Goal: Book appointment/travel/reservation

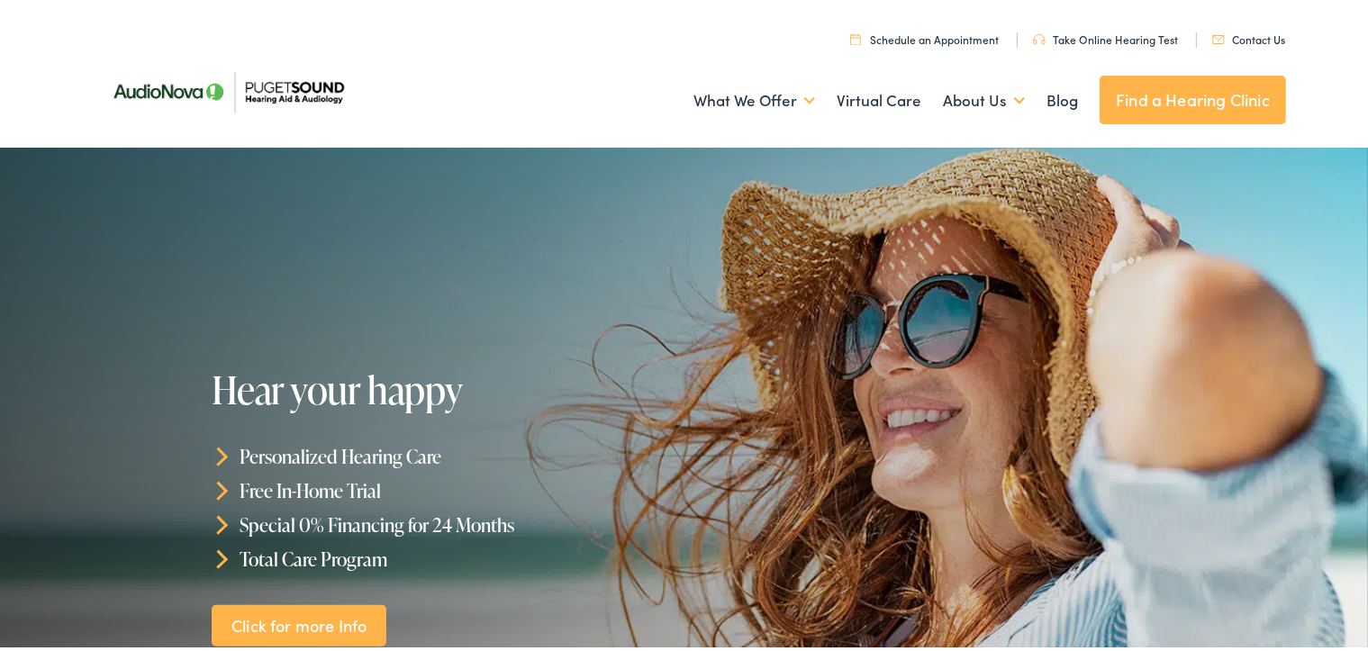
click at [1230, 37] on link "Contact Us" at bounding box center [1248, 35] width 73 height 15
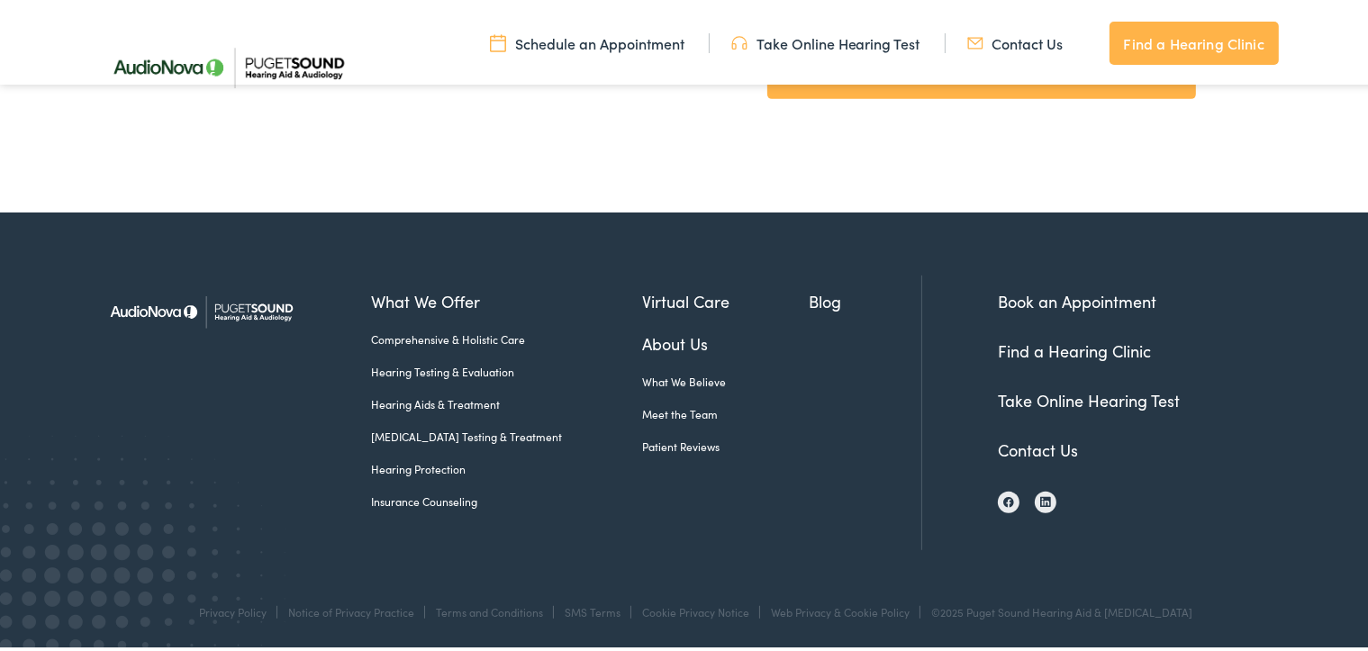
click at [671, 407] on link "Meet the Team" at bounding box center [725, 411] width 167 height 16
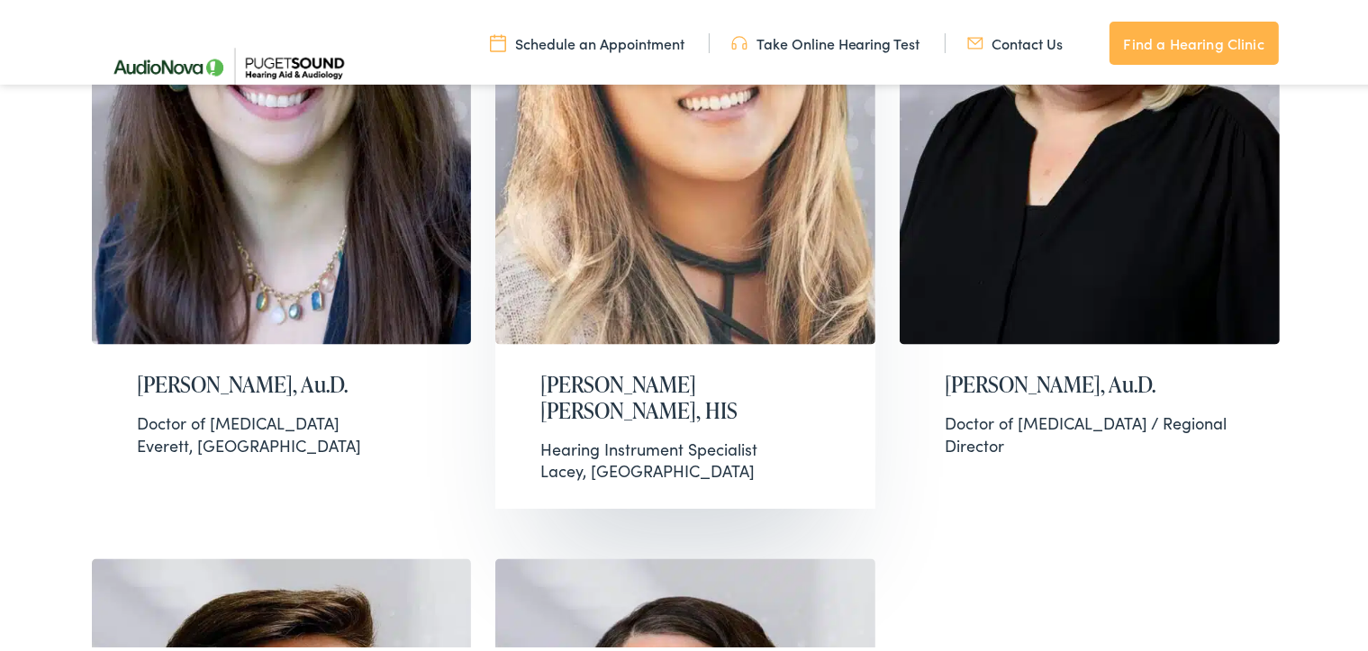
scroll to position [2972, 0]
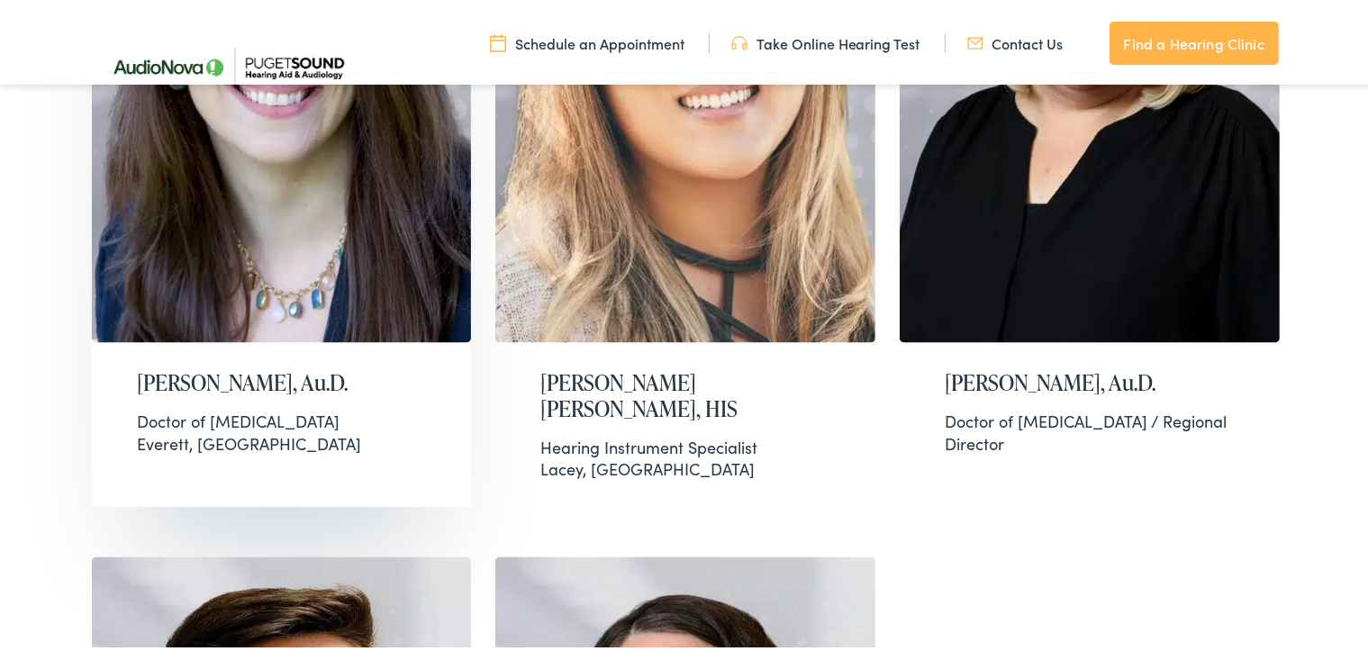
click at [236, 406] on div "Doctor of Audiology" at bounding box center [282, 417] width 290 height 23
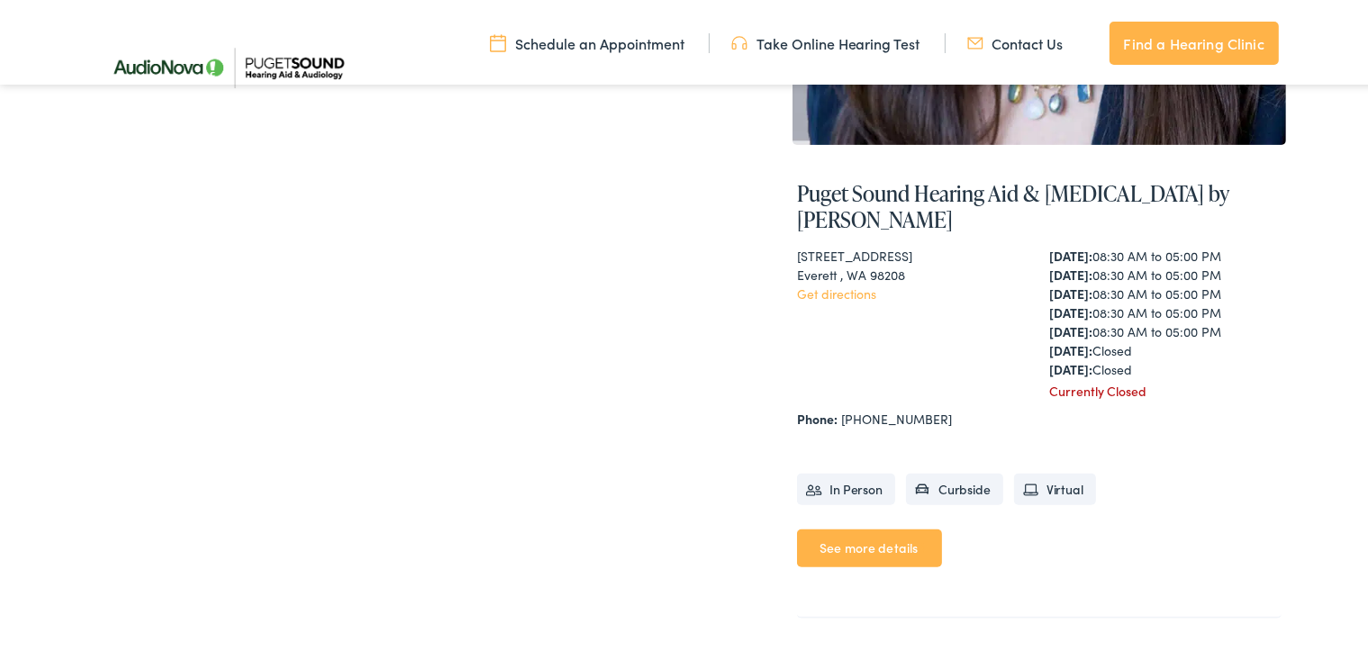
scroll to position [720, 0]
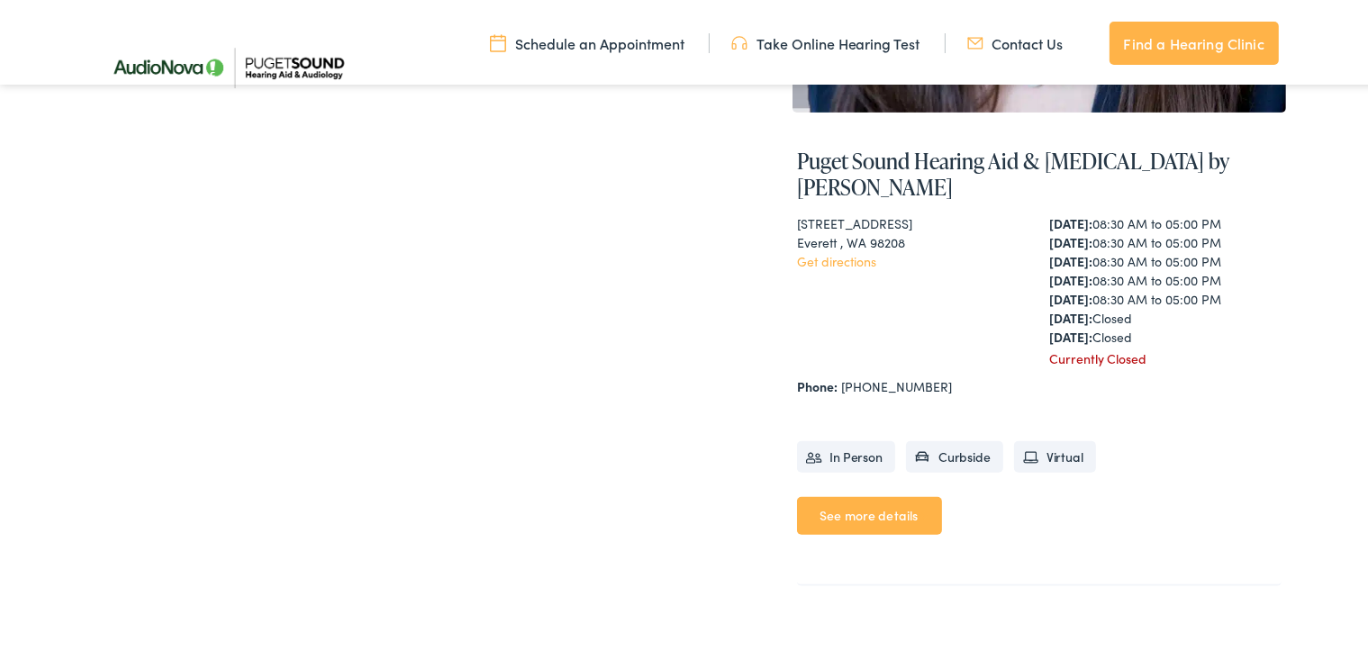
click at [898, 493] on link "See more details" at bounding box center [869, 512] width 145 height 38
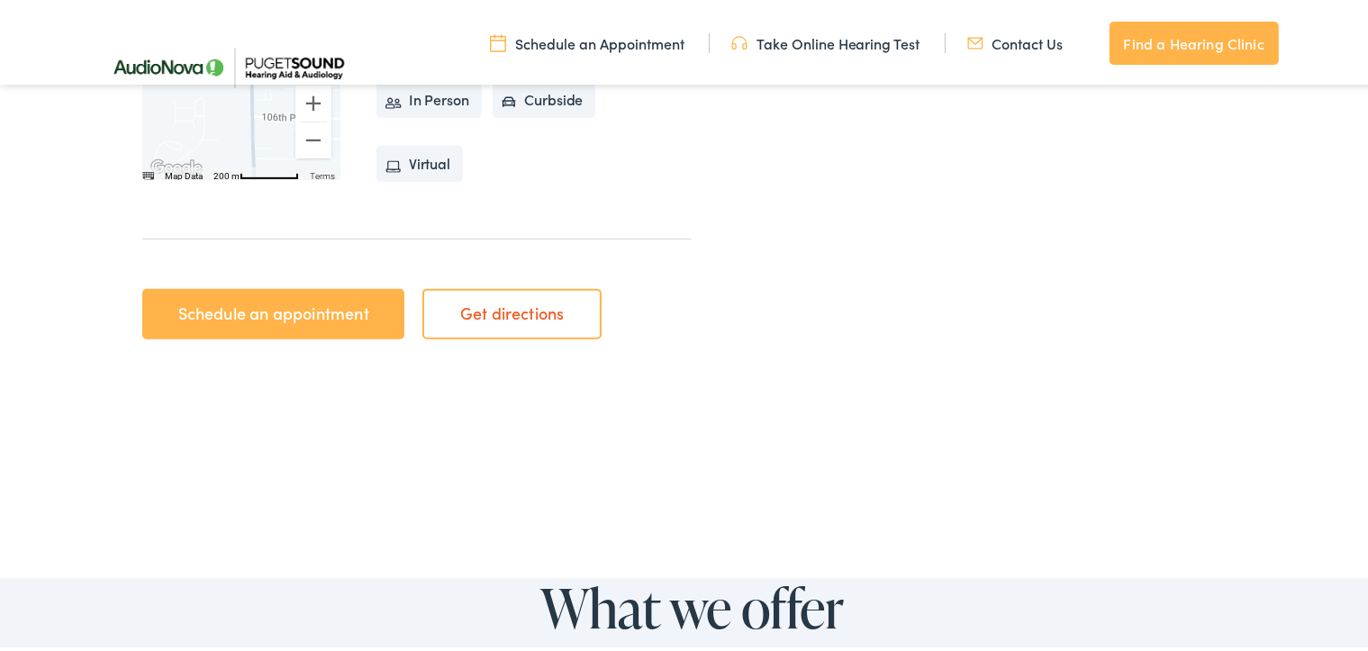
scroll to position [630, 0]
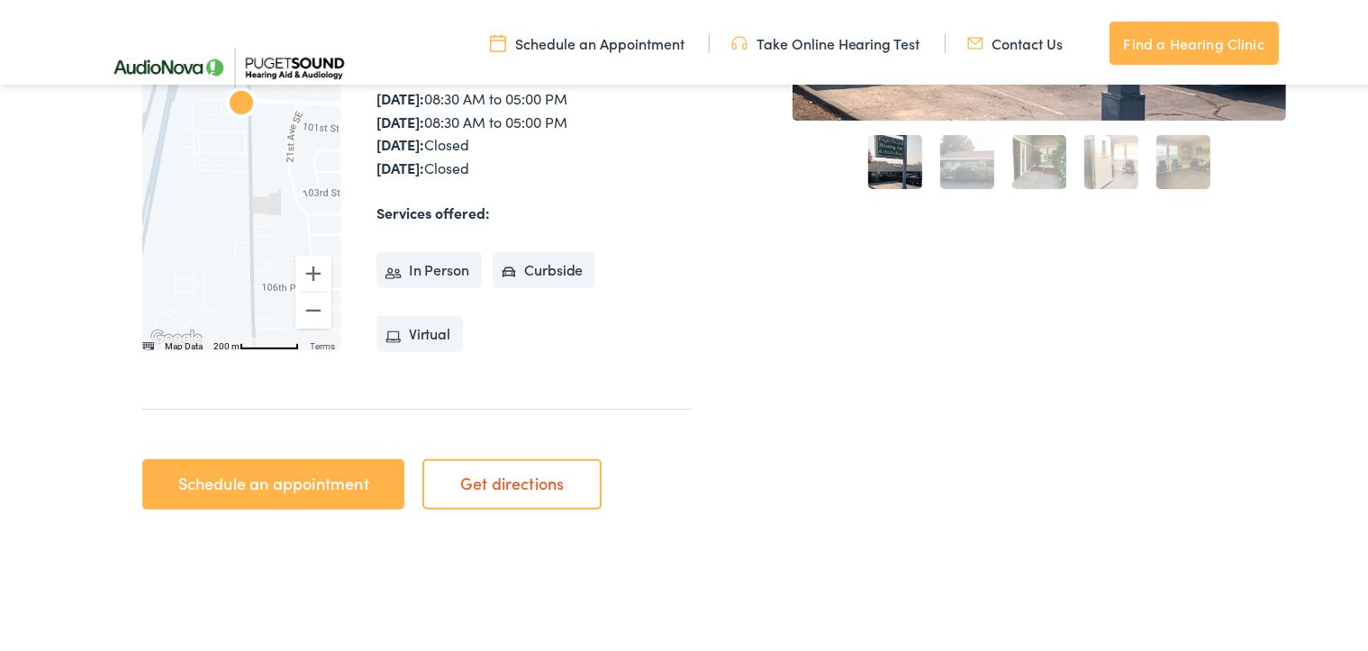
click at [308, 484] on link "Schedule an appointment" at bounding box center [273, 481] width 262 height 50
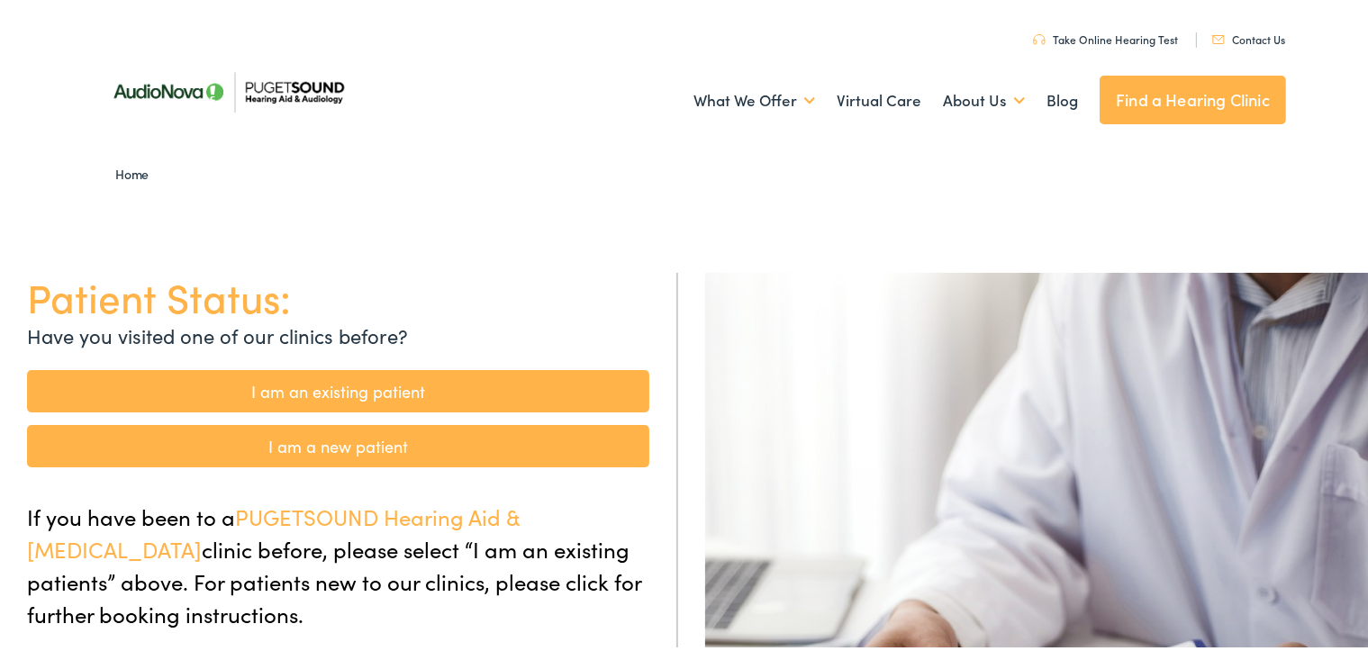
click at [465, 385] on link "I am an existing patient" at bounding box center [338, 387] width 622 height 42
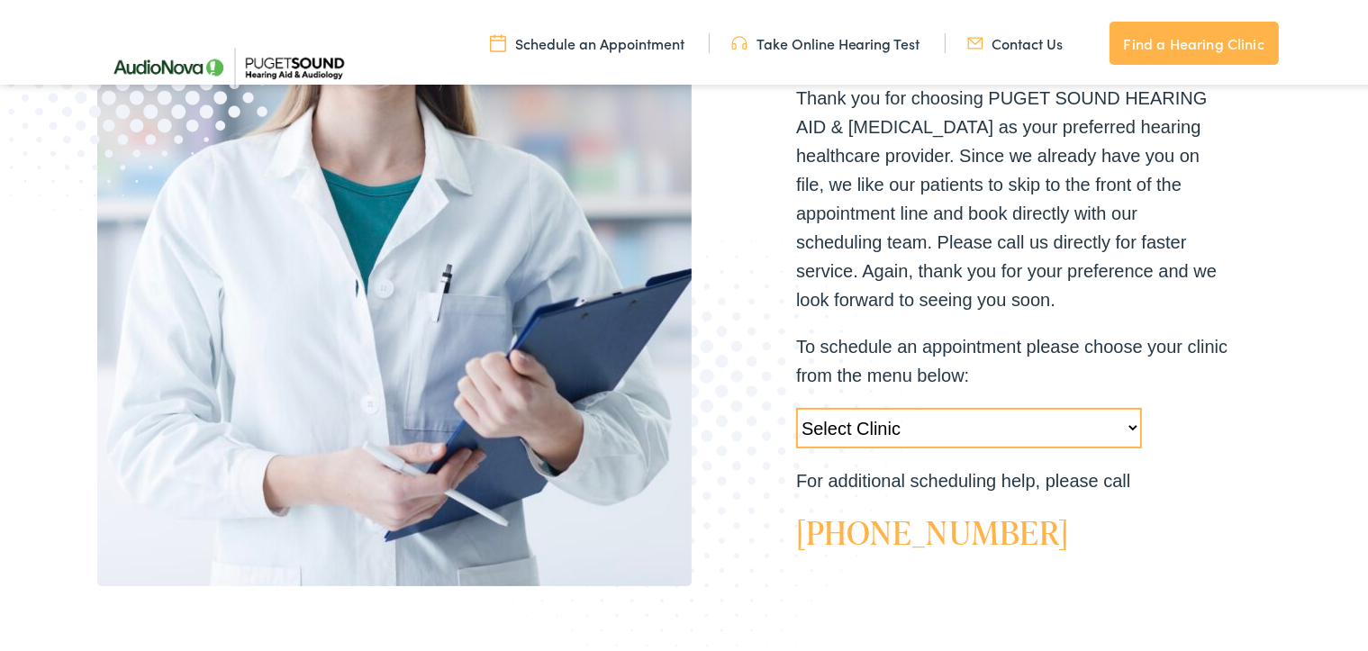
click at [1125, 423] on select "Select Clinic Tukwila-WA-AudioNova 14900 Interurban Ave S #185 Tacoma-WA-AudioN…" at bounding box center [969, 424] width 346 height 41
select select "https://pshearing.alpacaaudiology.com/locations/everett-wa/"
click at [796, 404] on select "Select Clinic Tukwila-WA-AudioNova 14900 Interurban Ave S #185 Tacoma-WA-AudioN…" at bounding box center [969, 424] width 346 height 41
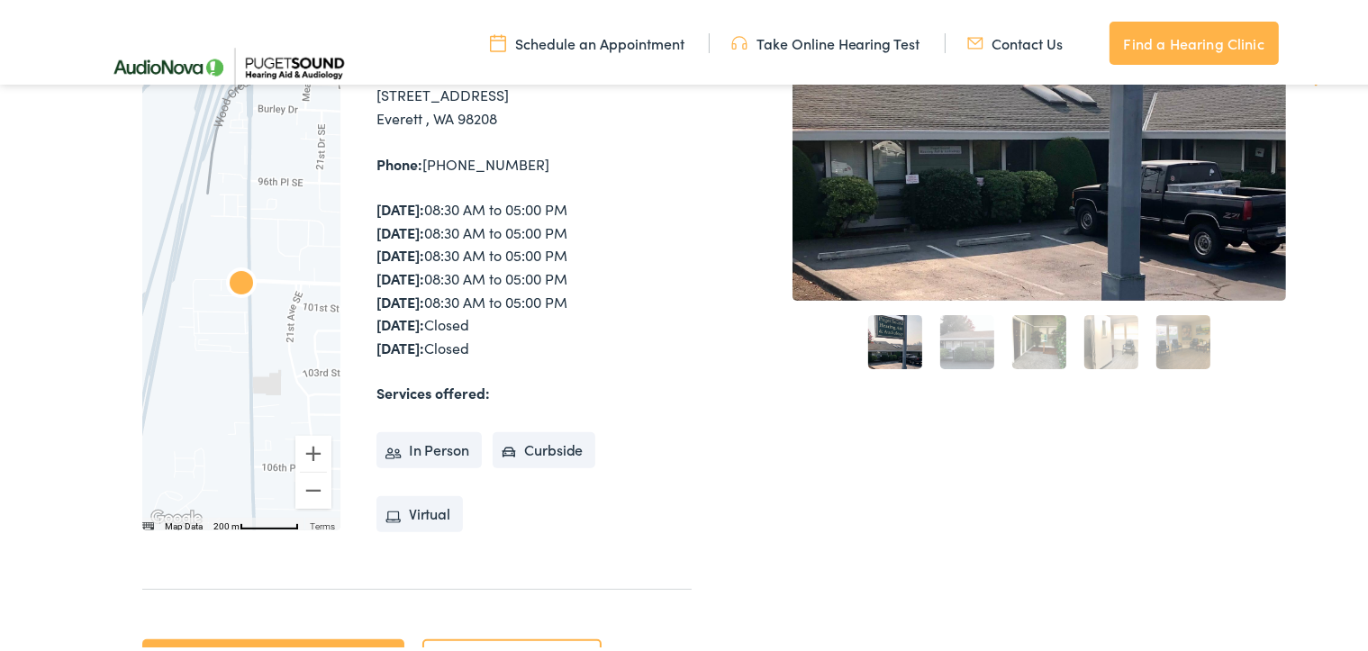
click at [429, 448] on li "In Person" at bounding box center [428, 447] width 105 height 36
click at [438, 445] on li "In Person" at bounding box center [428, 447] width 105 height 36
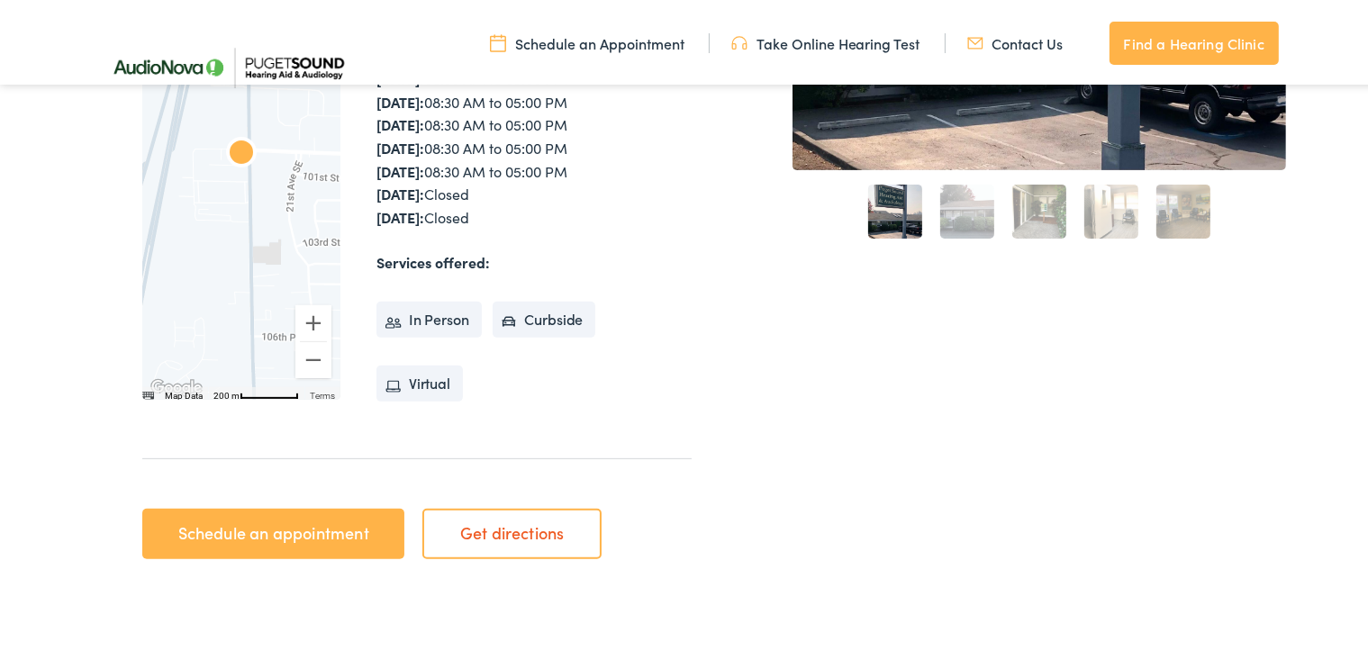
scroll to position [720, 0]
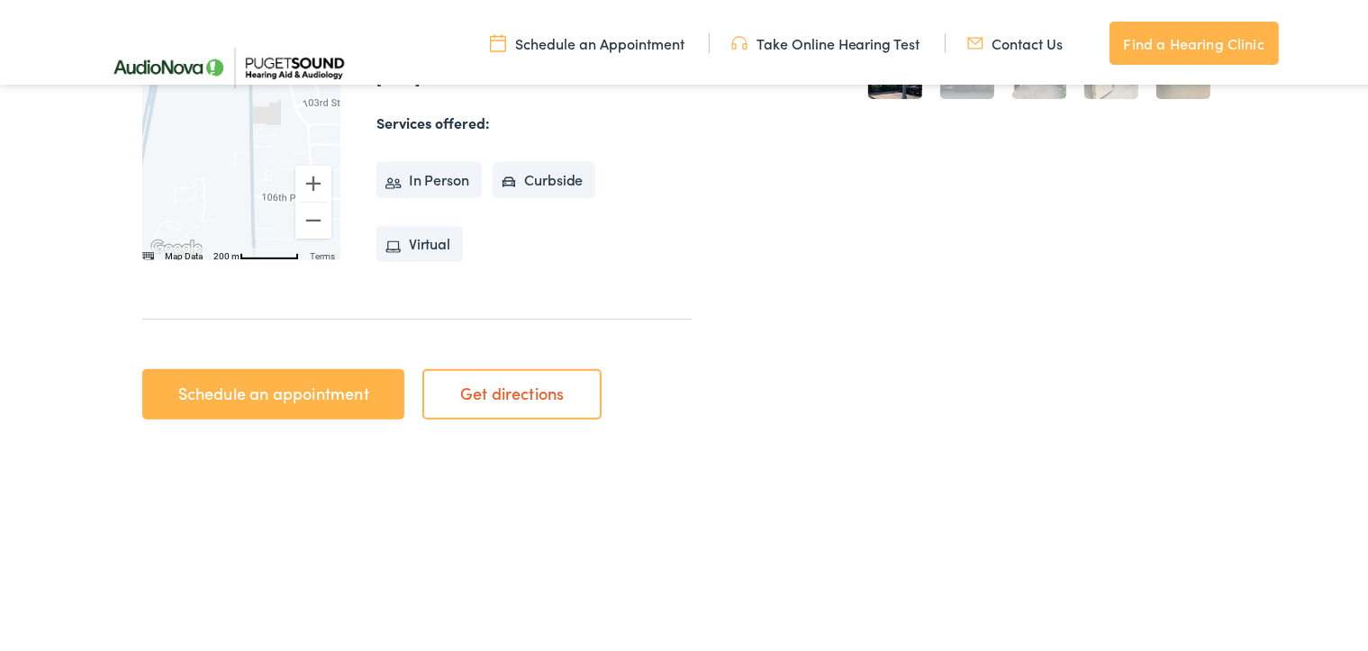
click at [376, 403] on link "Schedule an appointment" at bounding box center [273, 391] width 262 height 50
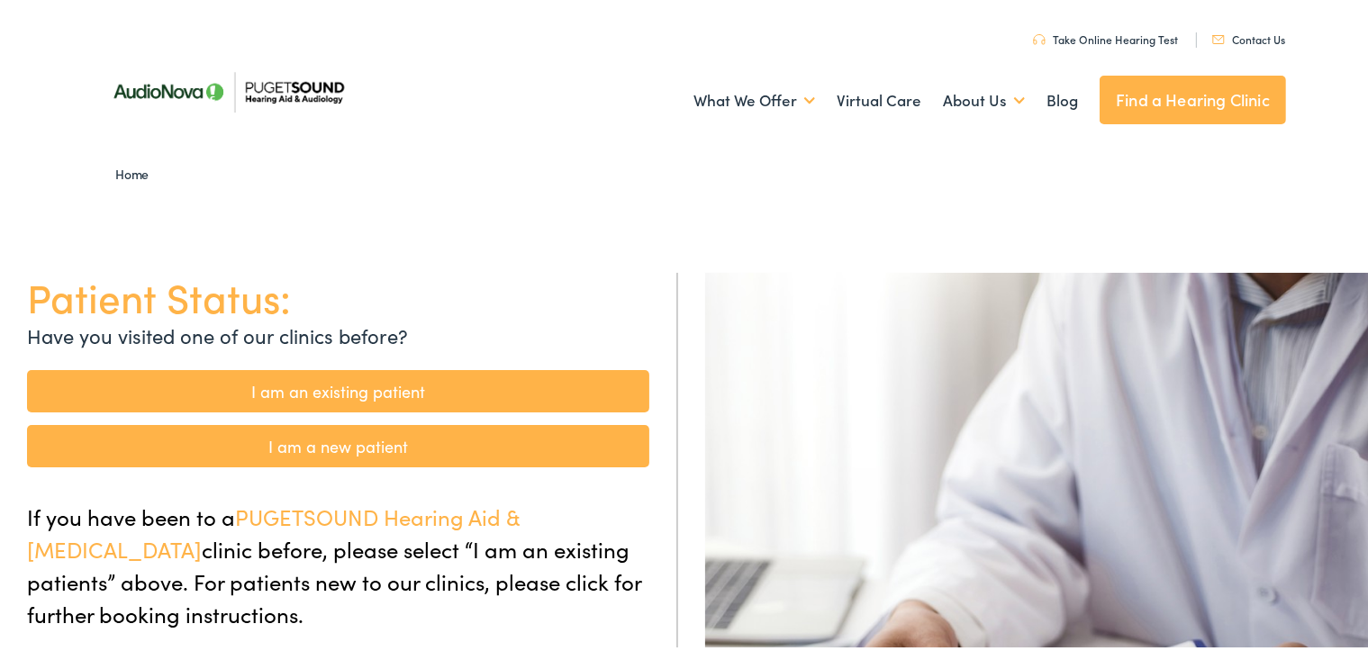
click at [518, 385] on link "I am an existing patient" at bounding box center [338, 387] width 622 height 42
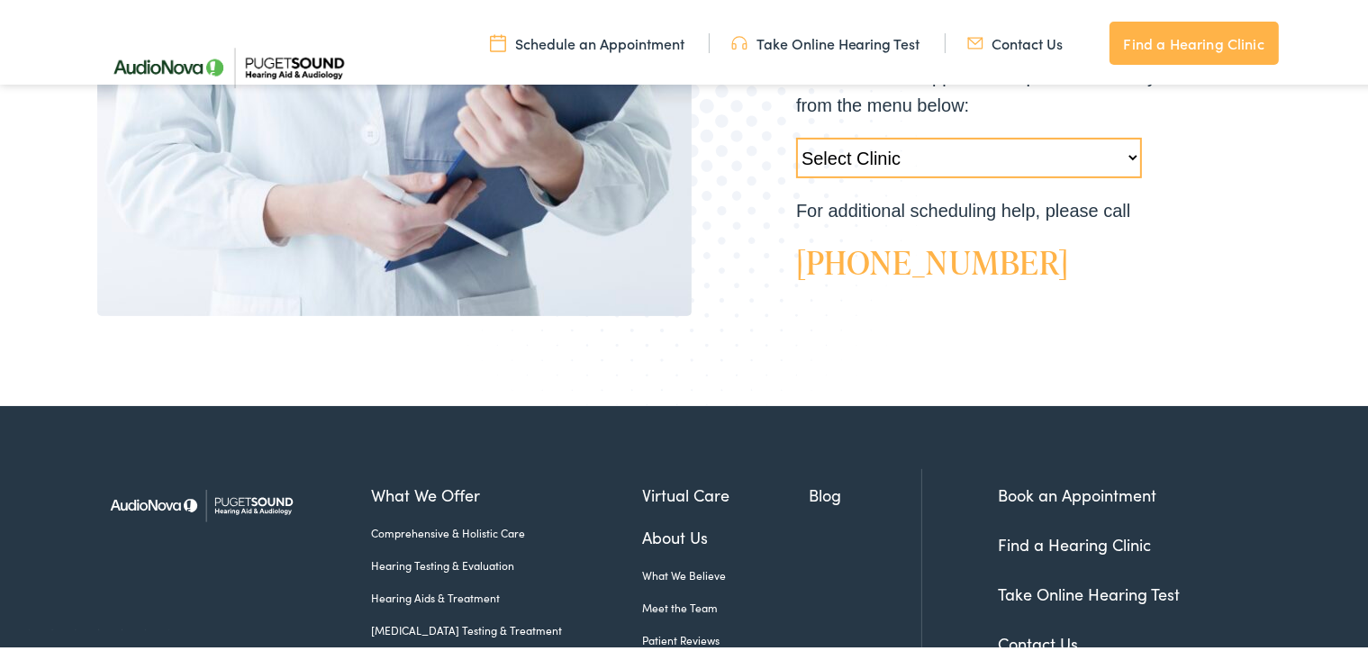
click at [1125, 155] on select "Select Clinic Tukwila-WA-AudioNova 14900 Interurban Ave S #185 Tacoma-WA-AudioN…" at bounding box center [969, 154] width 346 height 41
select select "https://pshearing.alpacaaudiology.com/locations/everett-wa/"
click at [796, 134] on select "Select Clinic Tukwila-WA-AudioNova 14900 Interurban Ave S #185 Tacoma-WA-AudioN…" at bounding box center [969, 154] width 346 height 41
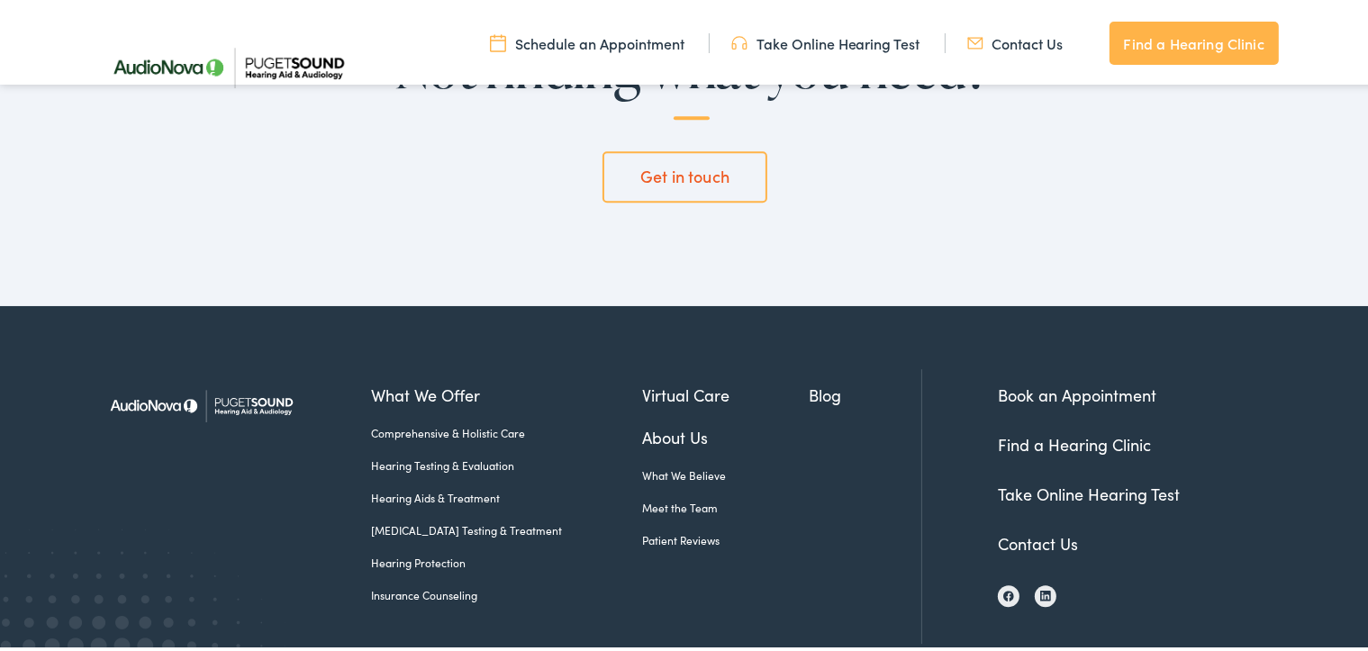
scroll to position [5288, 0]
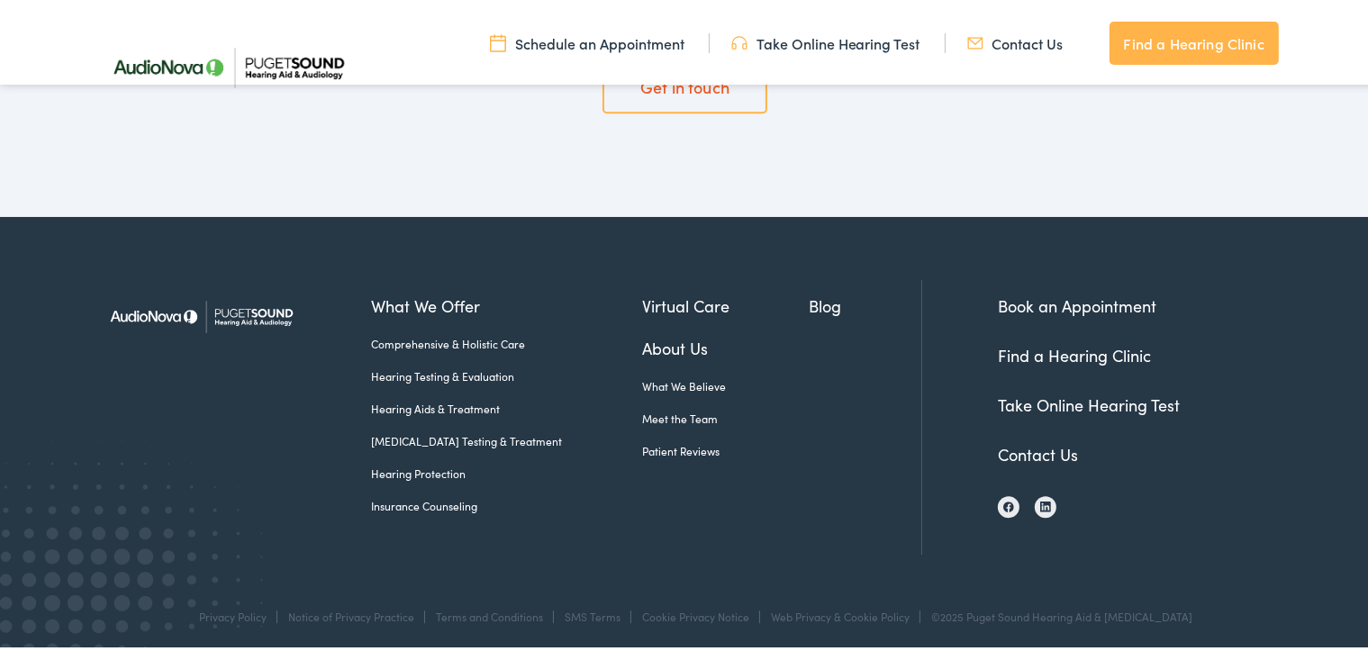
click at [1025, 448] on link "Contact Us" at bounding box center [1038, 450] width 80 height 23
